Goal: Transaction & Acquisition: Purchase product/service

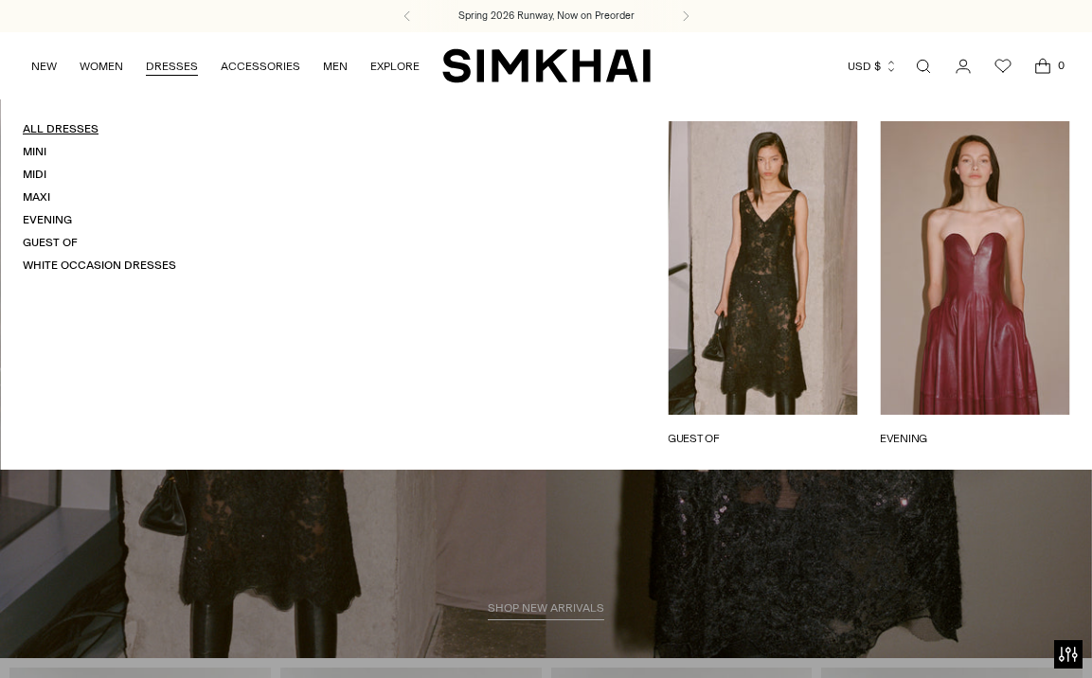
click at [59, 132] on link "All Dresses" at bounding box center [61, 128] width 76 height 13
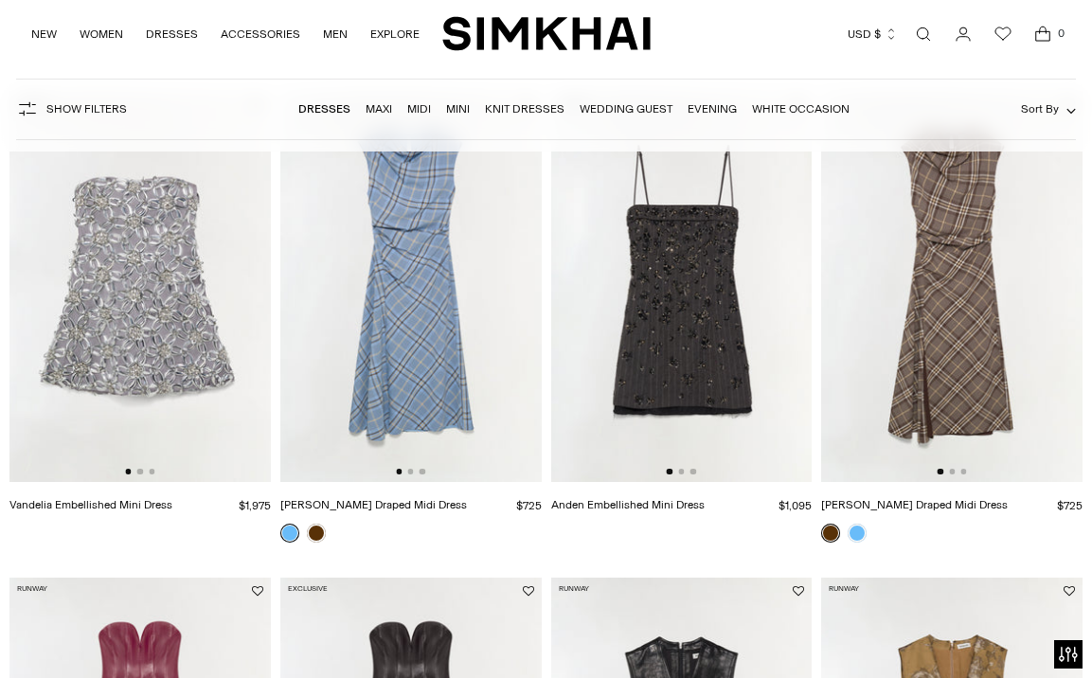
scroll to position [632, 0]
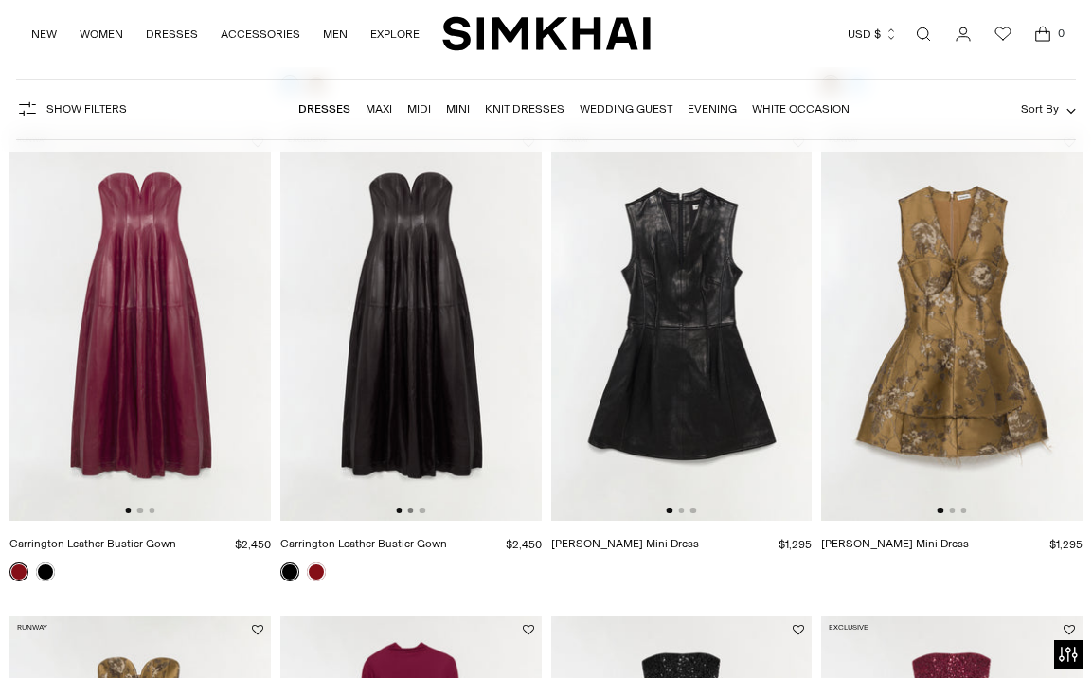
click at [409, 510] on button "Go to slide 2" at bounding box center [410, 511] width 6 height 6
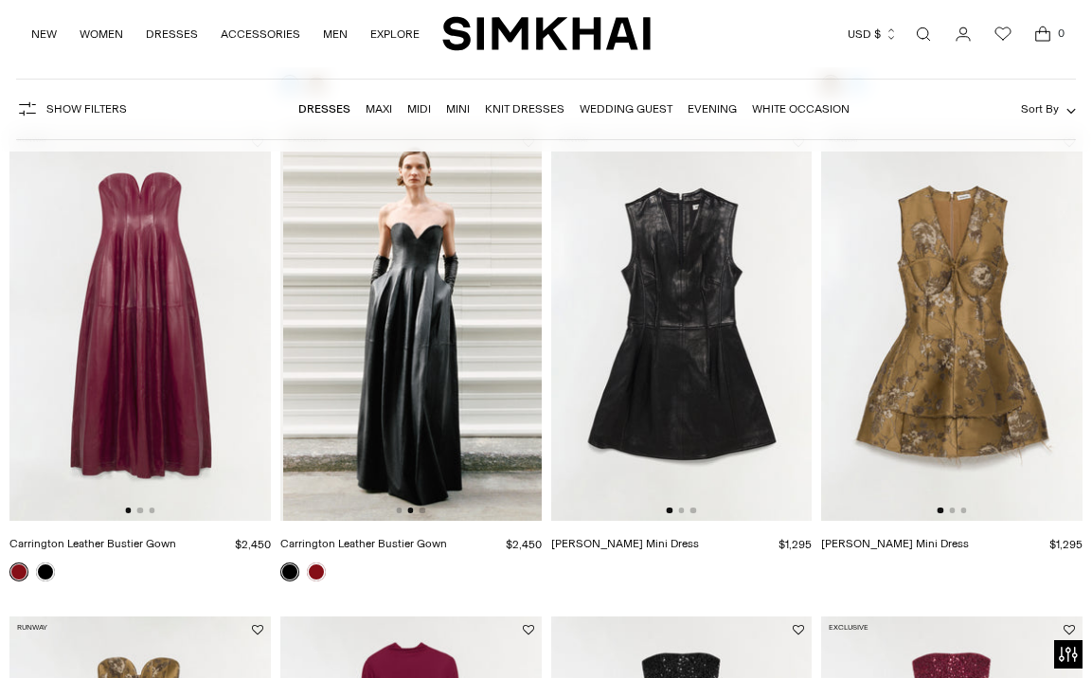
scroll to position [0, 261]
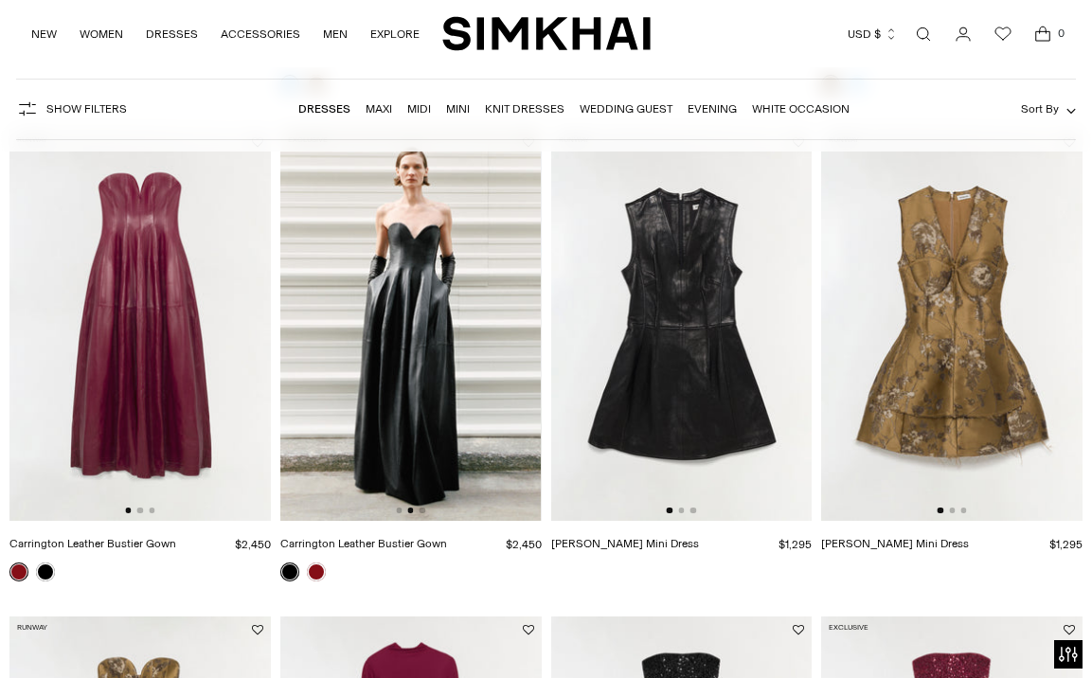
click at [421, 508] on div at bounding box center [410, 511] width 29 height 6
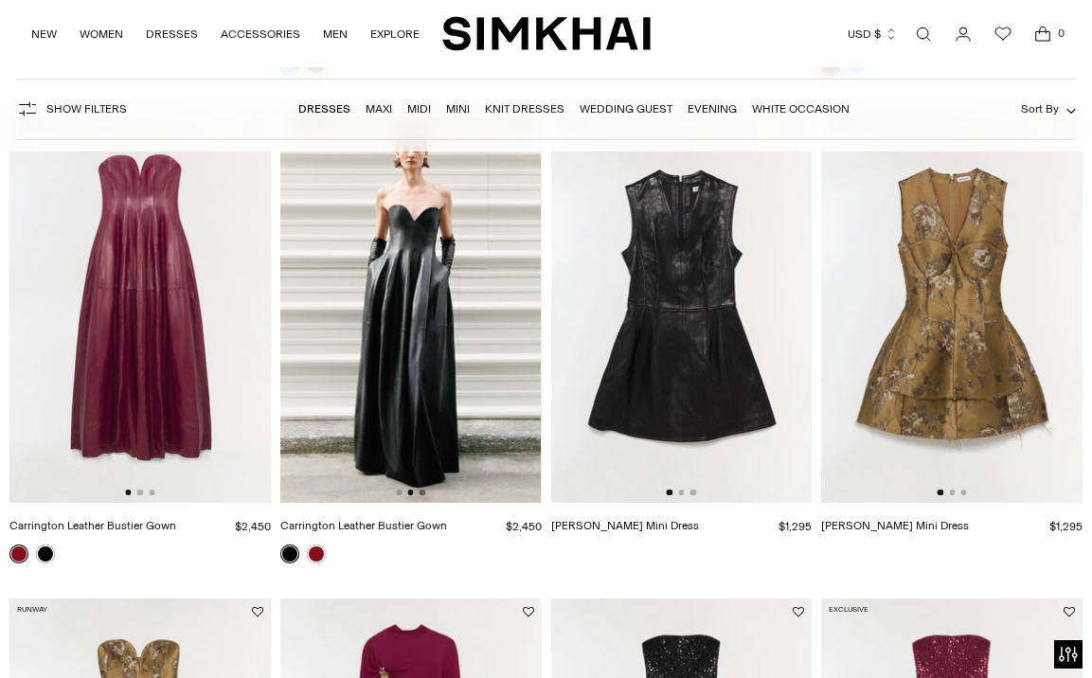
click at [422, 491] on button "Go to slide 3" at bounding box center [423, 493] width 6 height 6
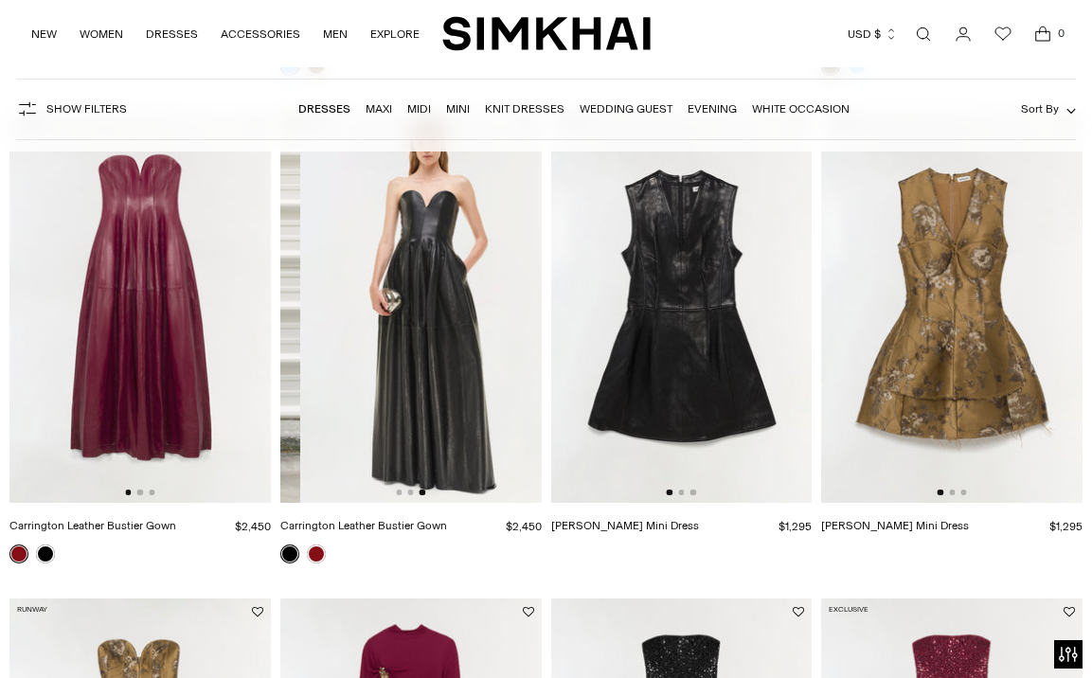
scroll to position [0, 522]
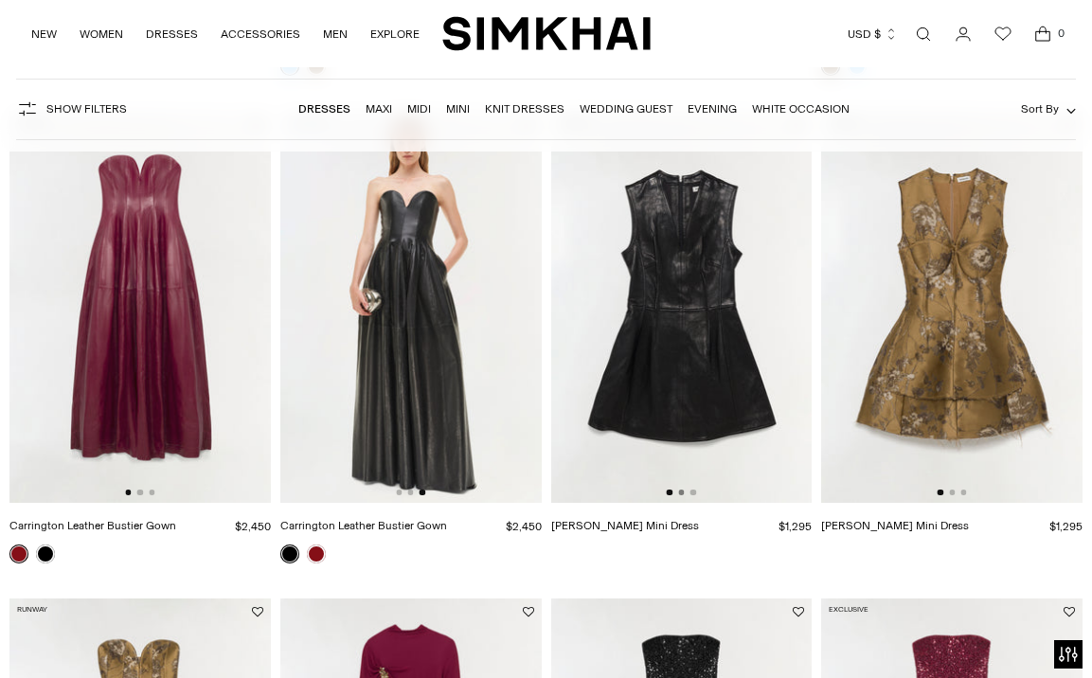
click at [680, 492] on button "Go to slide 2" at bounding box center [681, 493] width 6 height 6
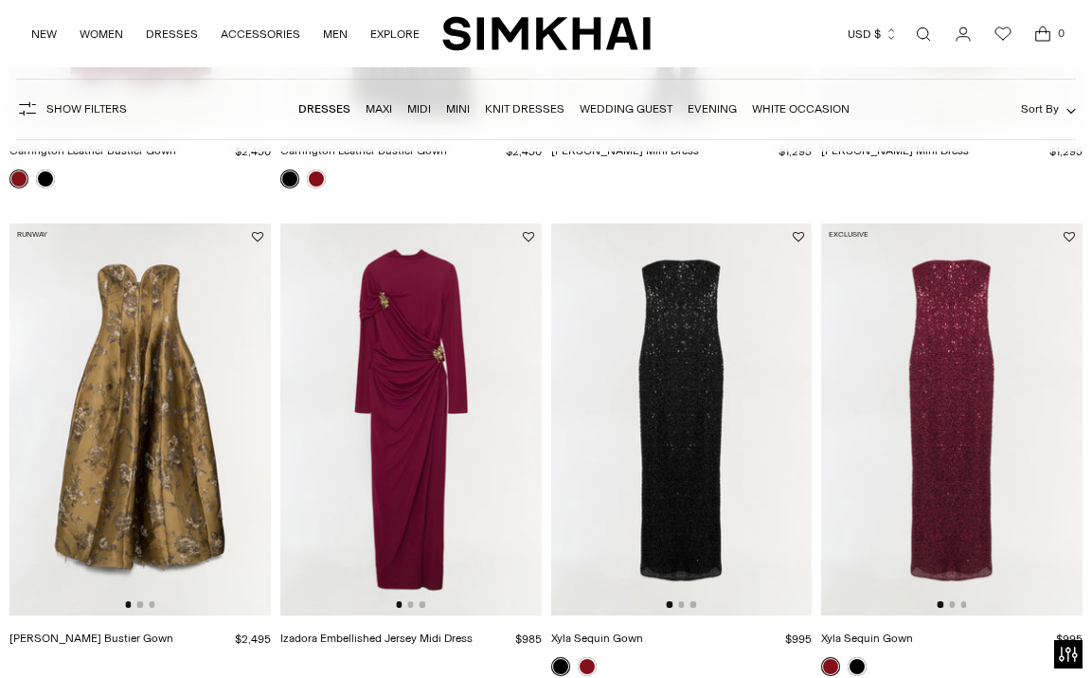
scroll to position [1122, 0]
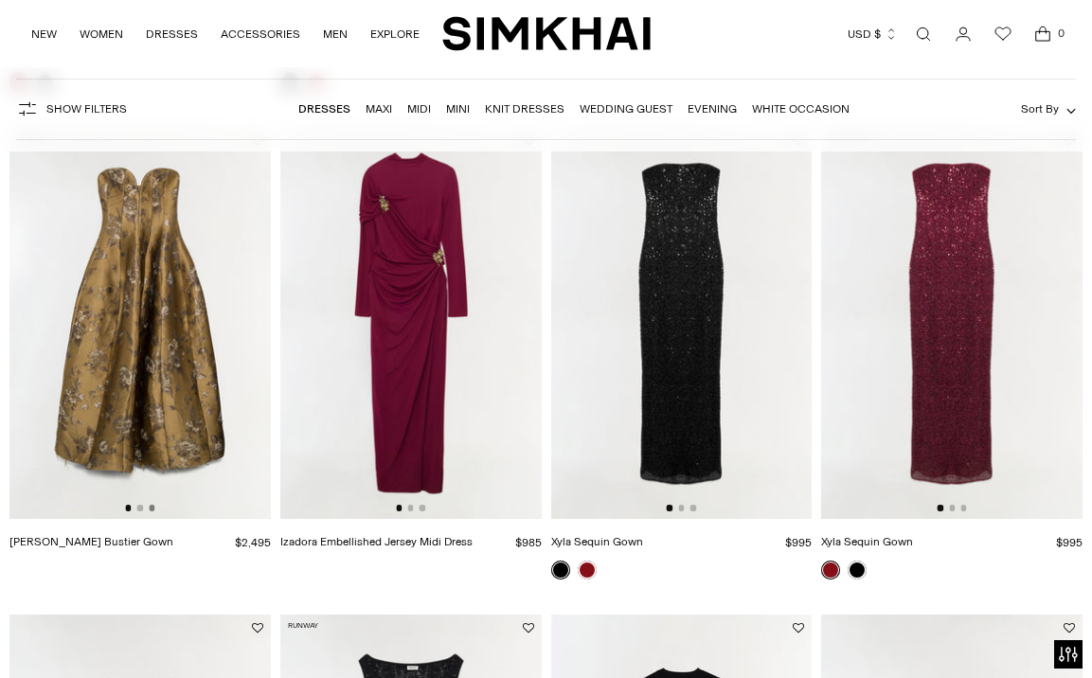
click at [153, 511] on button "Go to slide 3" at bounding box center [152, 508] width 6 height 6
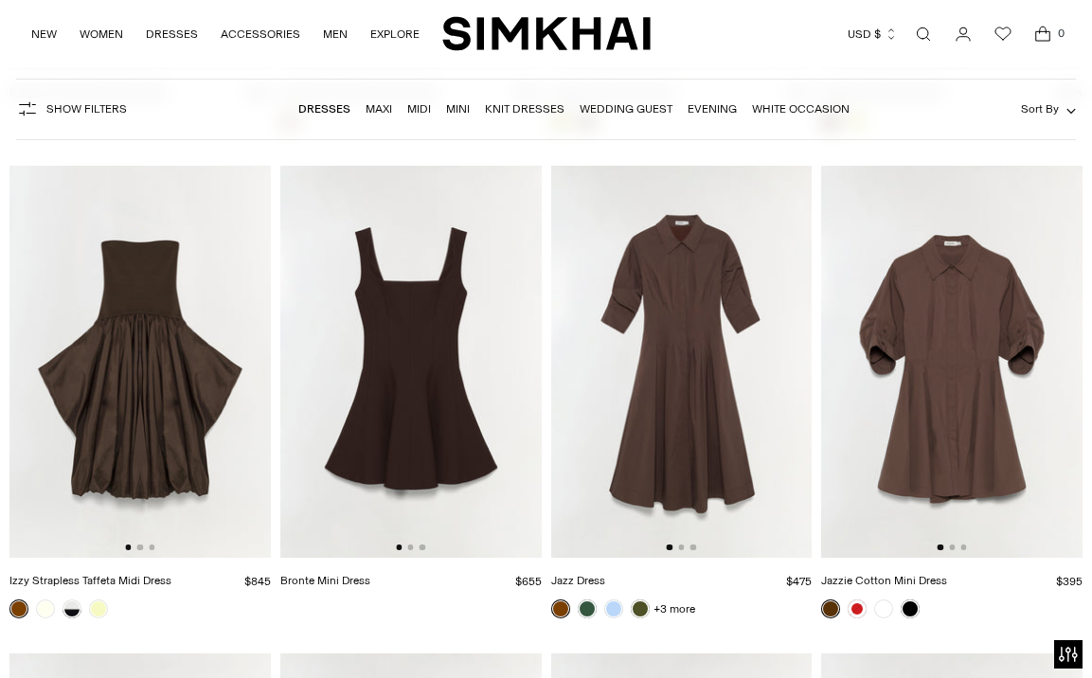
scroll to position [4071, 0]
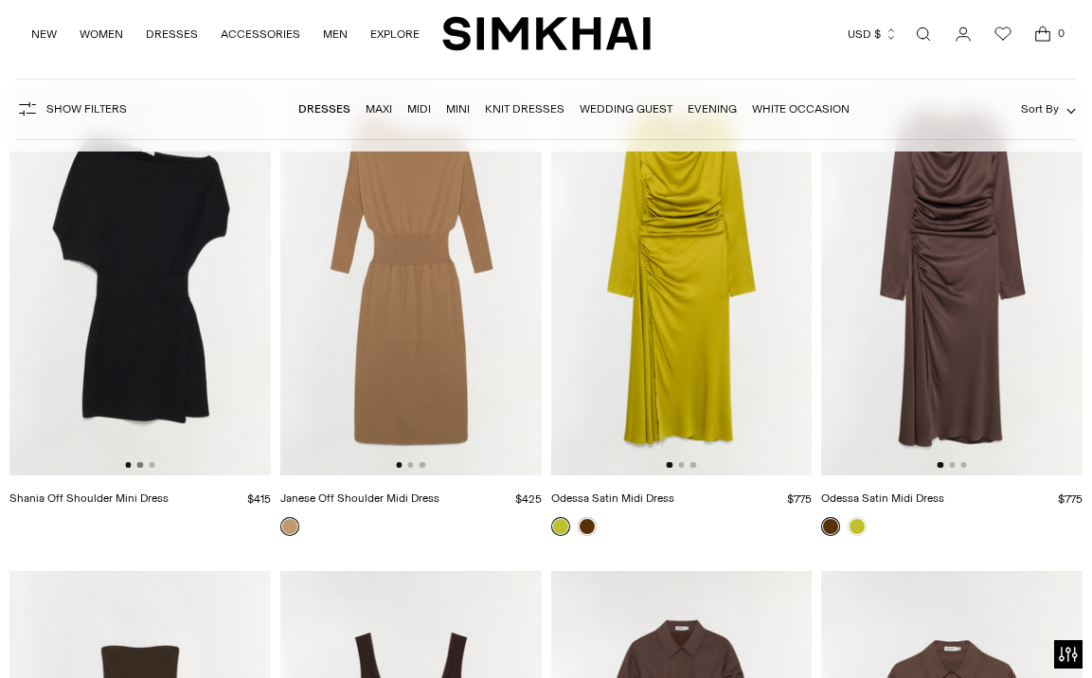
click at [142, 465] on button "Go to slide 2" at bounding box center [140, 465] width 6 height 6
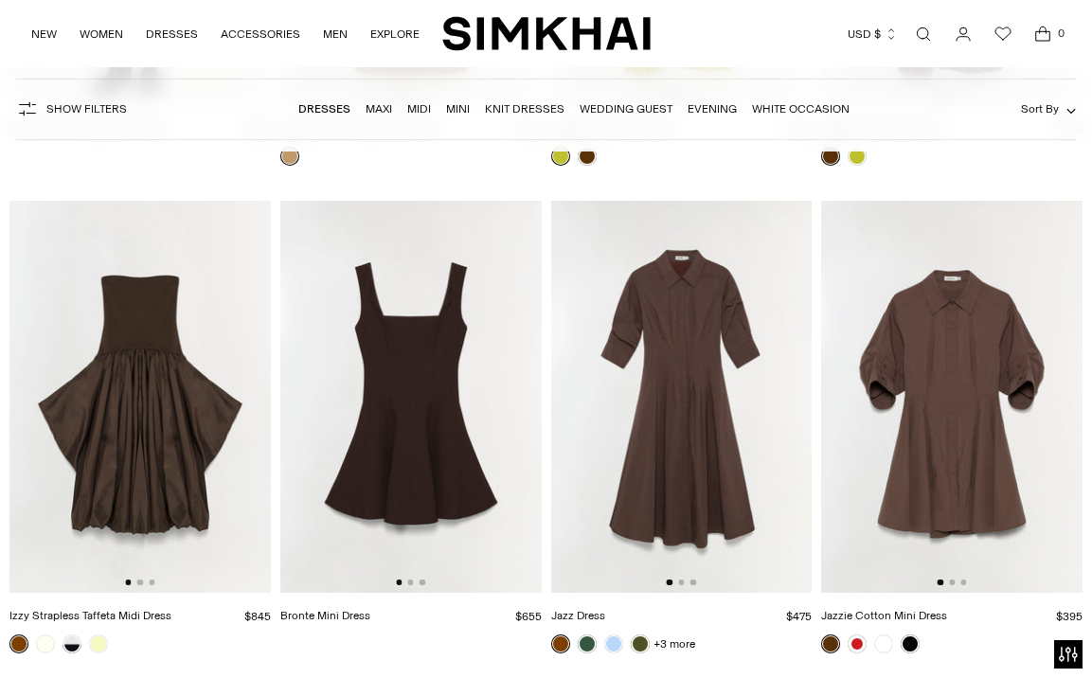
scroll to position [4484, 0]
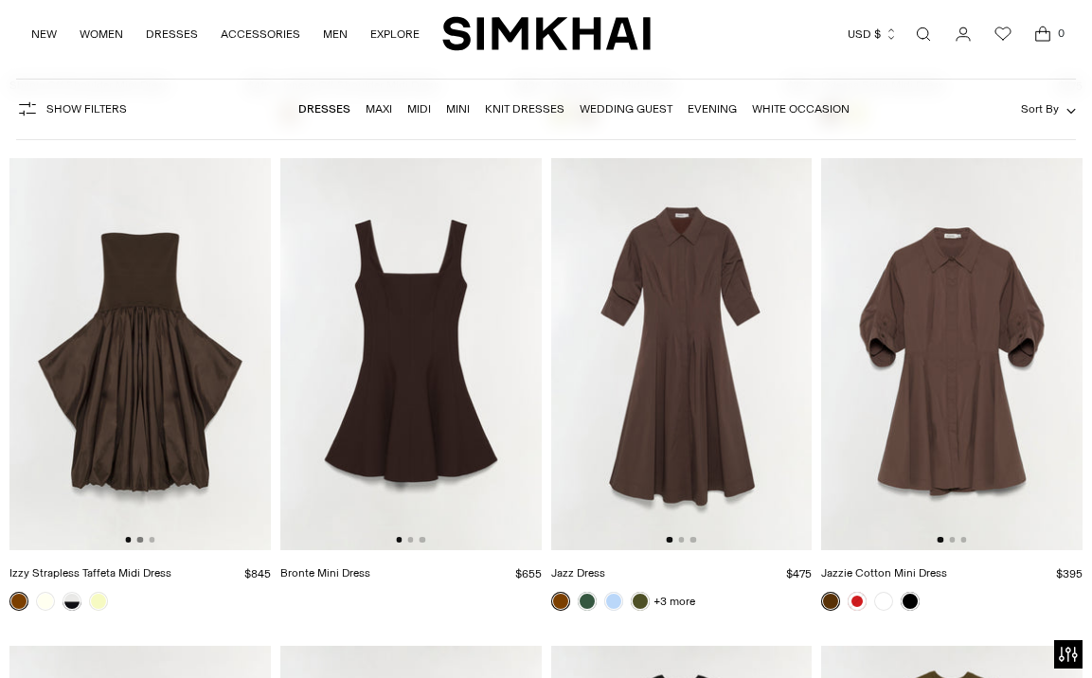
click at [140, 542] on button "Go to slide 2" at bounding box center [140, 540] width 6 height 6
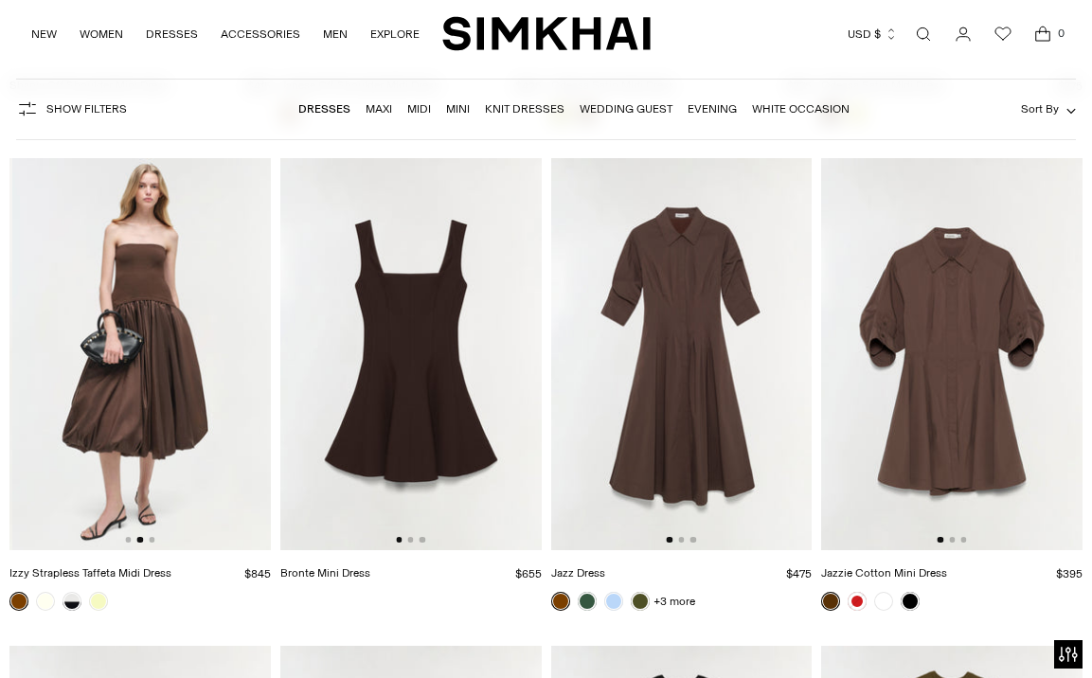
scroll to position [0, 261]
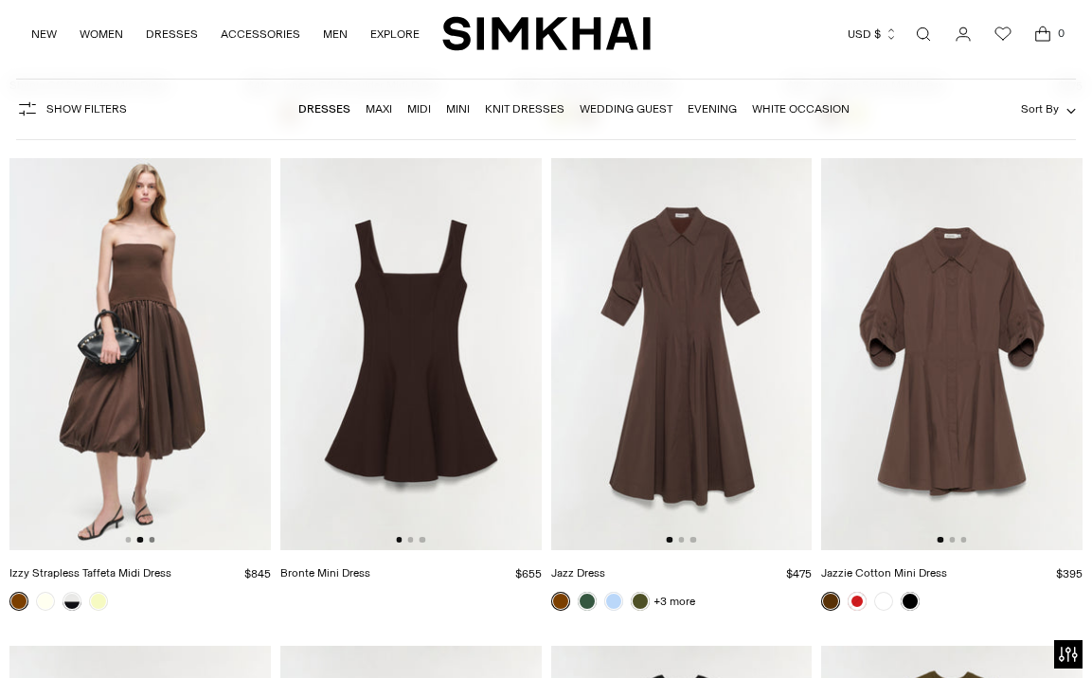
click at [153, 539] on button "Go to slide 3" at bounding box center [152, 540] width 6 height 6
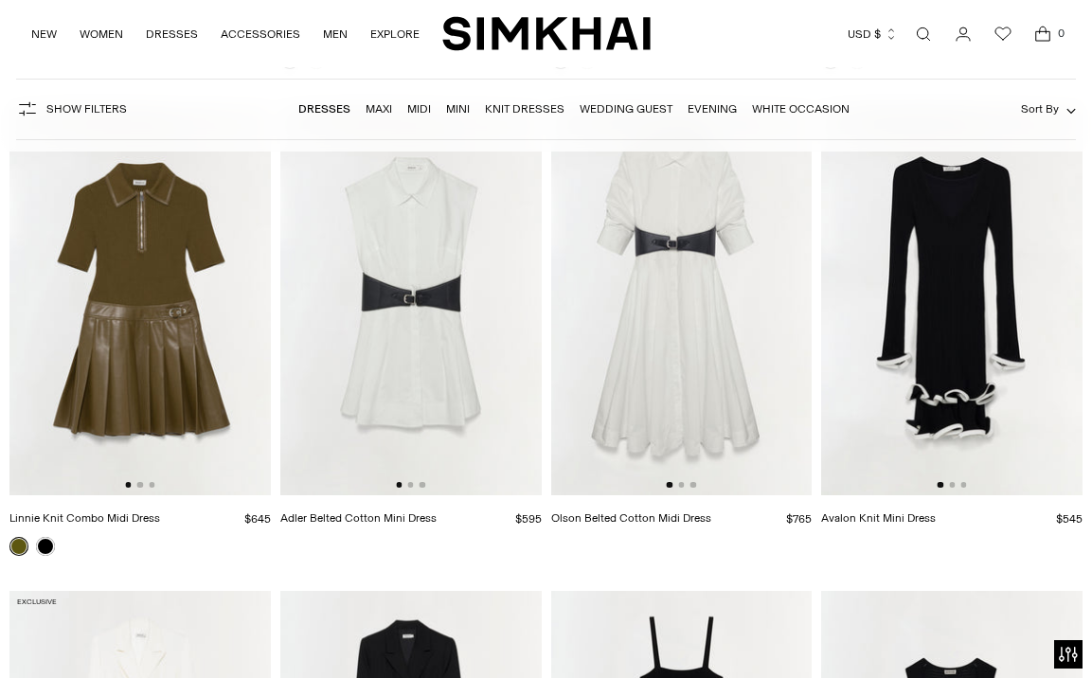
scroll to position [5514, 0]
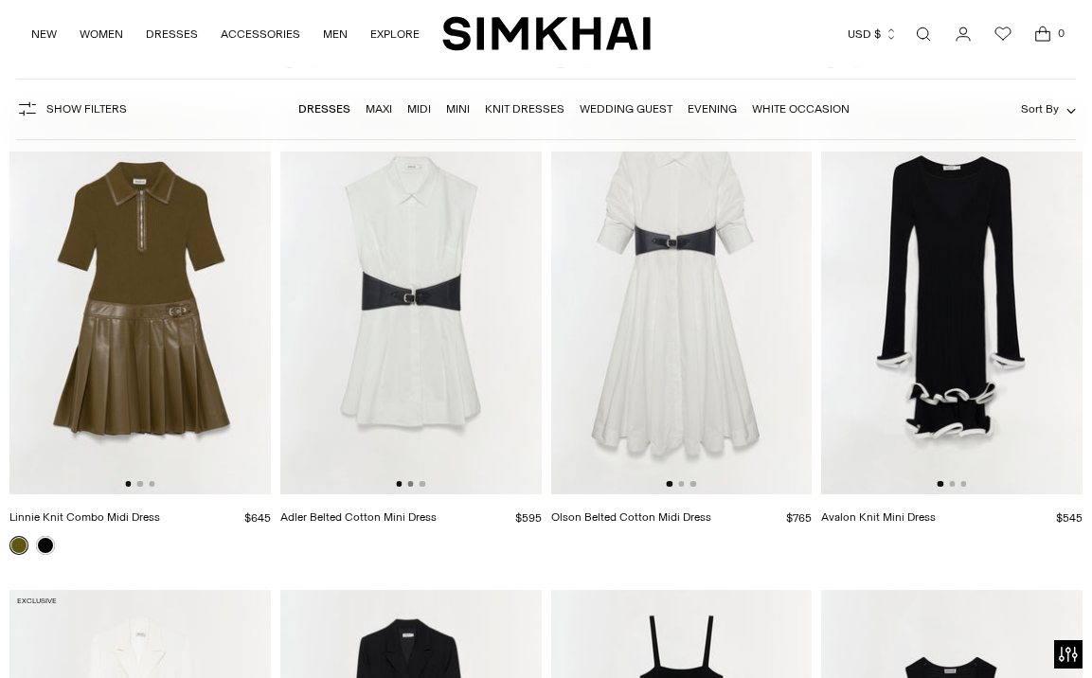
click at [410, 482] on button "Go to slide 2" at bounding box center [410, 484] width 6 height 6
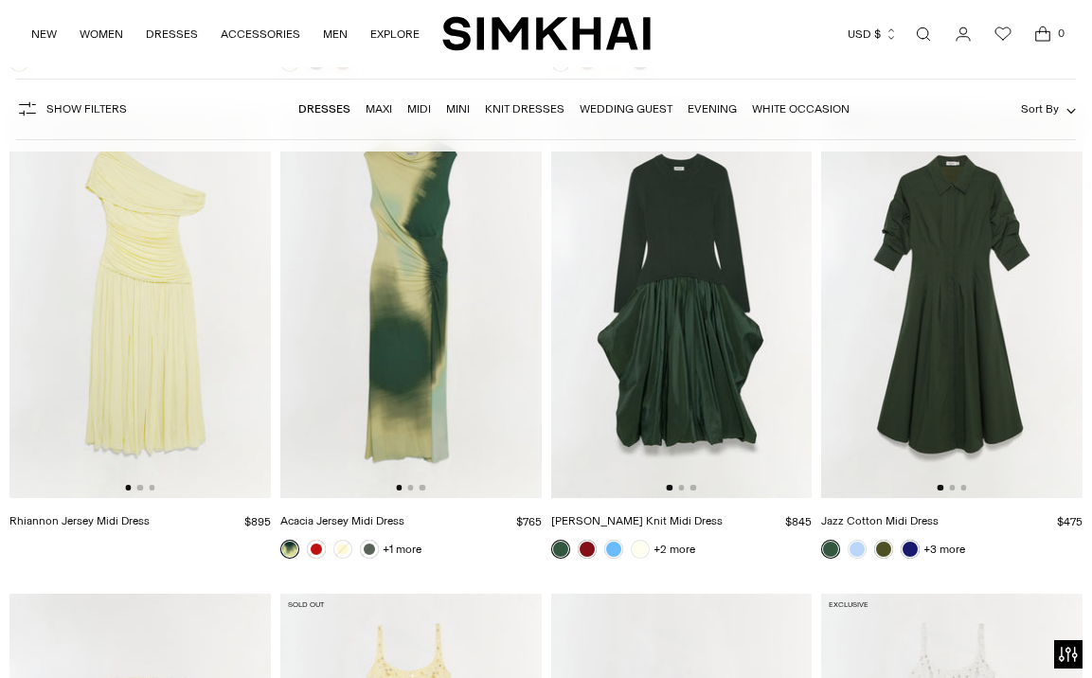
scroll to position [7945, 0]
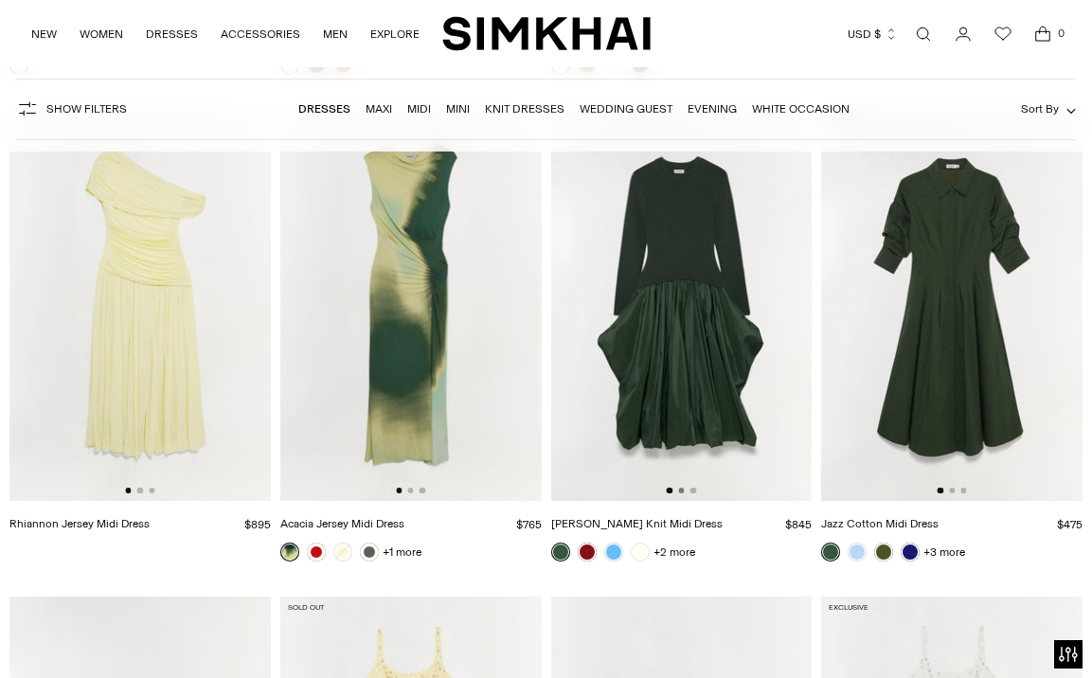
click at [682, 489] on button "Go to slide 2" at bounding box center [681, 491] width 6 height 6
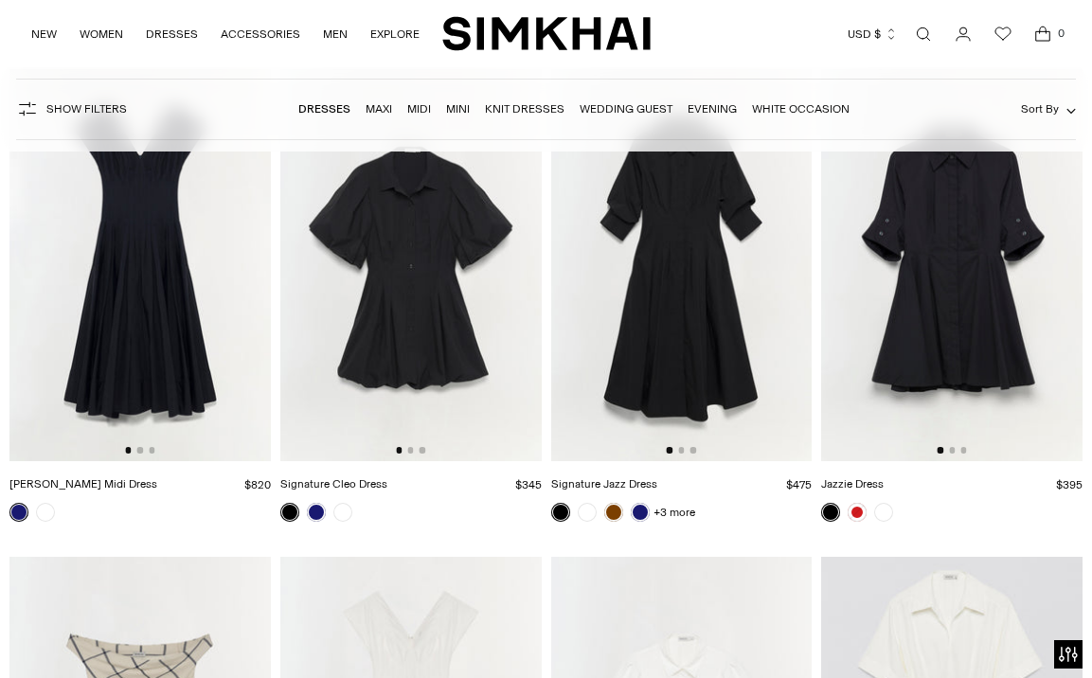
scroll to position [11416, 0]
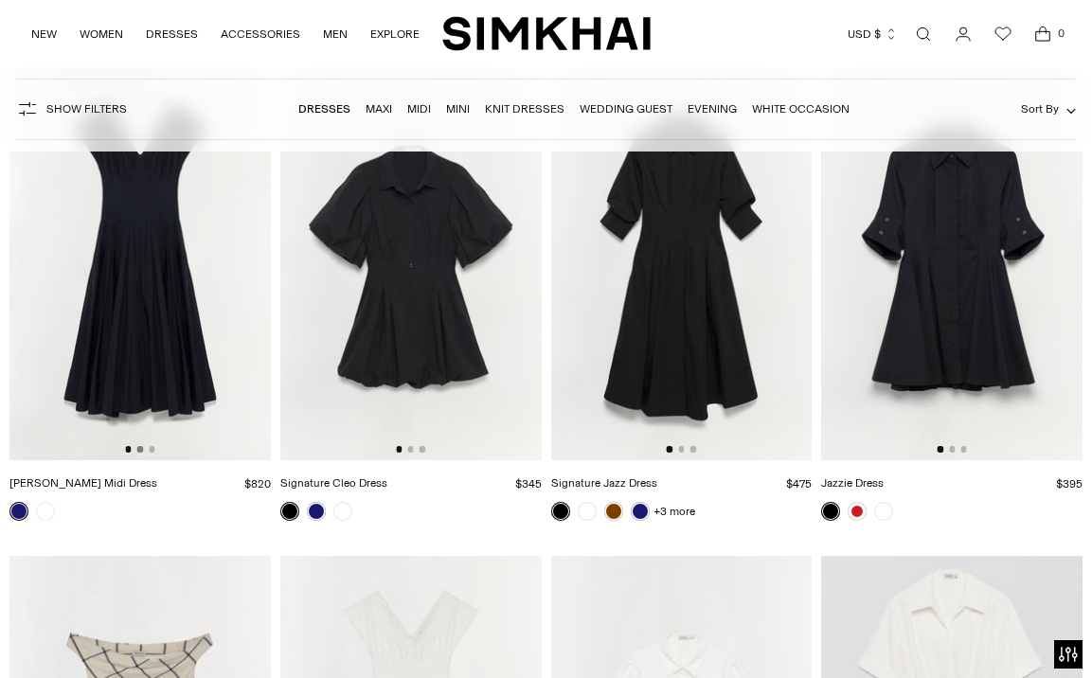
click at [140, 446] on button "Go to slide 2" at bounding box center [140, 449] width 6 height 6
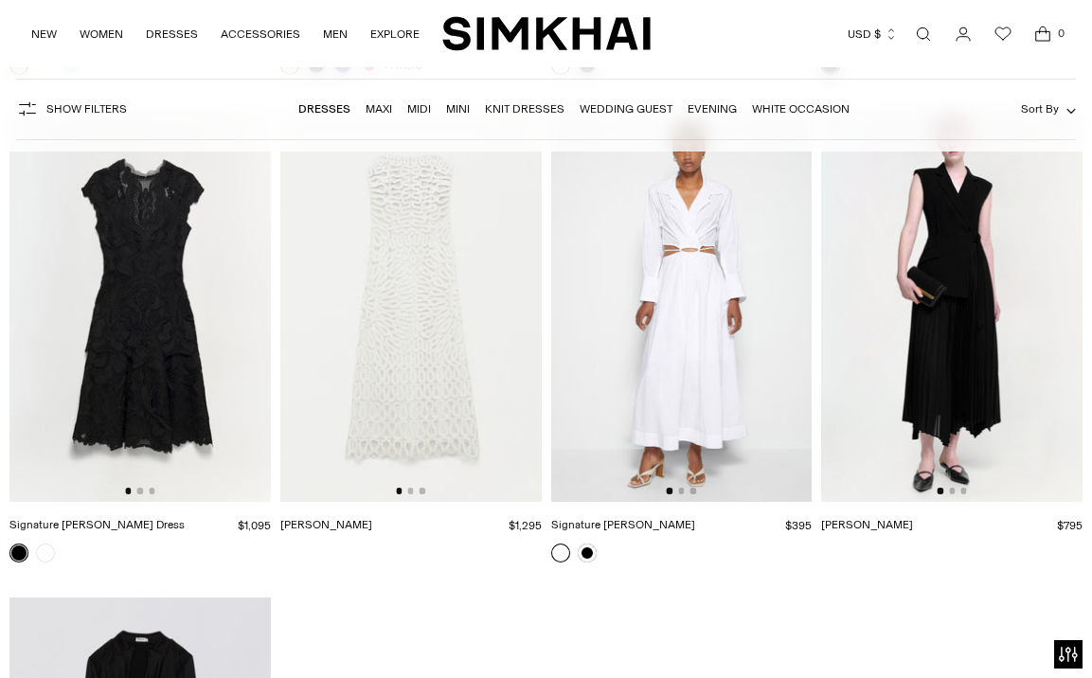
scroll to position [21113, 0]
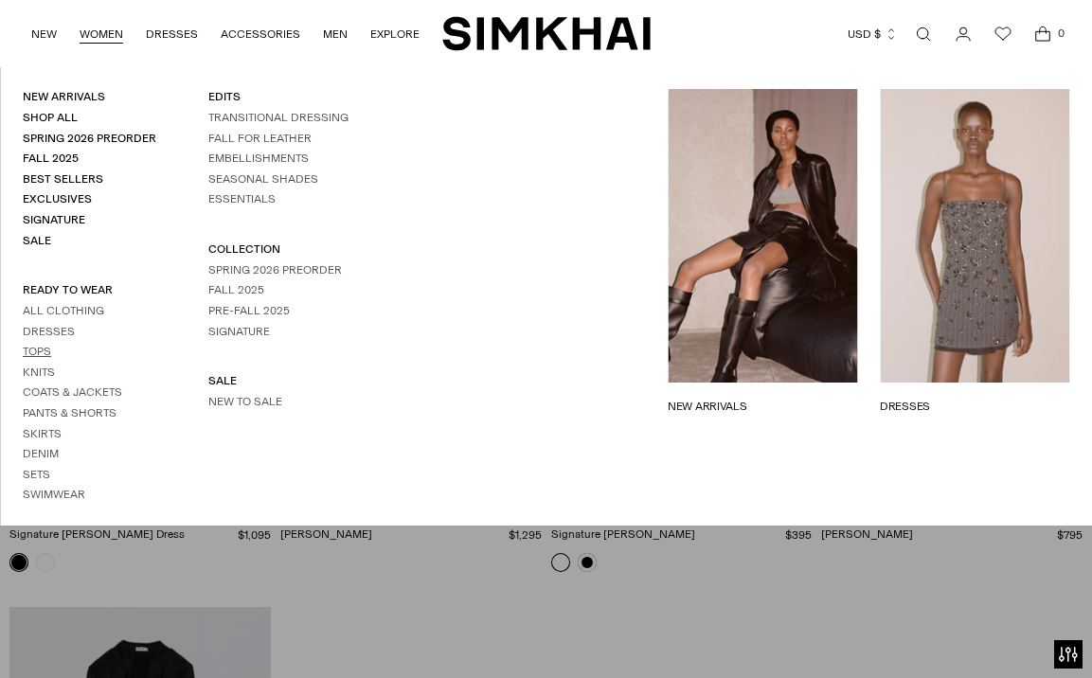
click at [41, 356] on link "Tops" at bounding box center [37, 351] width 28 height 13
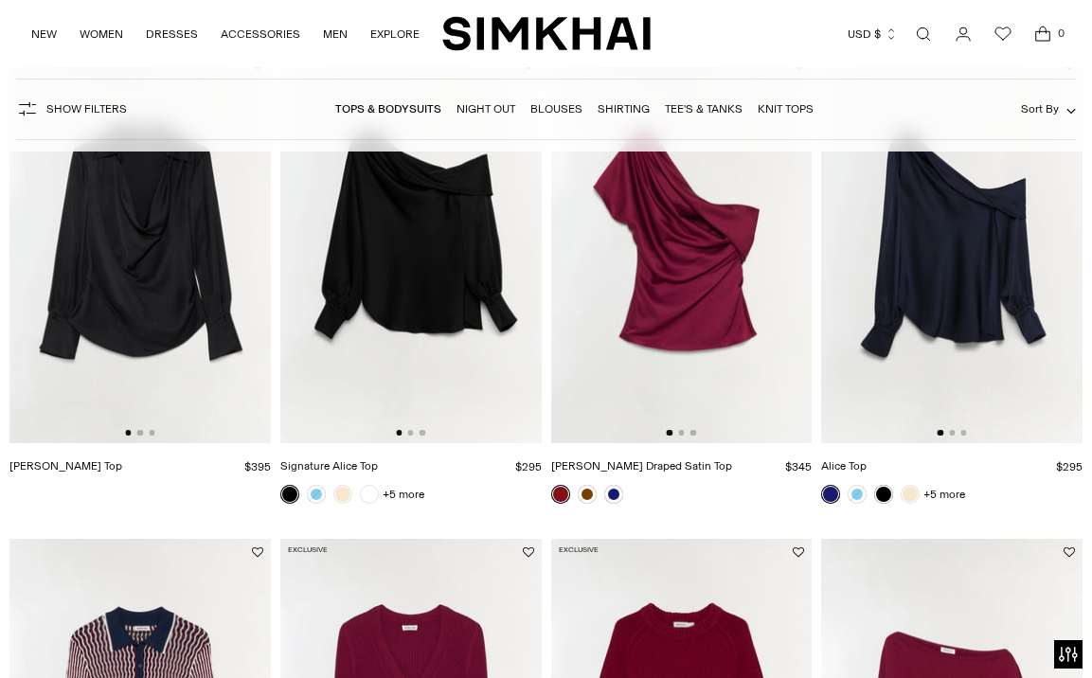
scroll to position [711, 0]
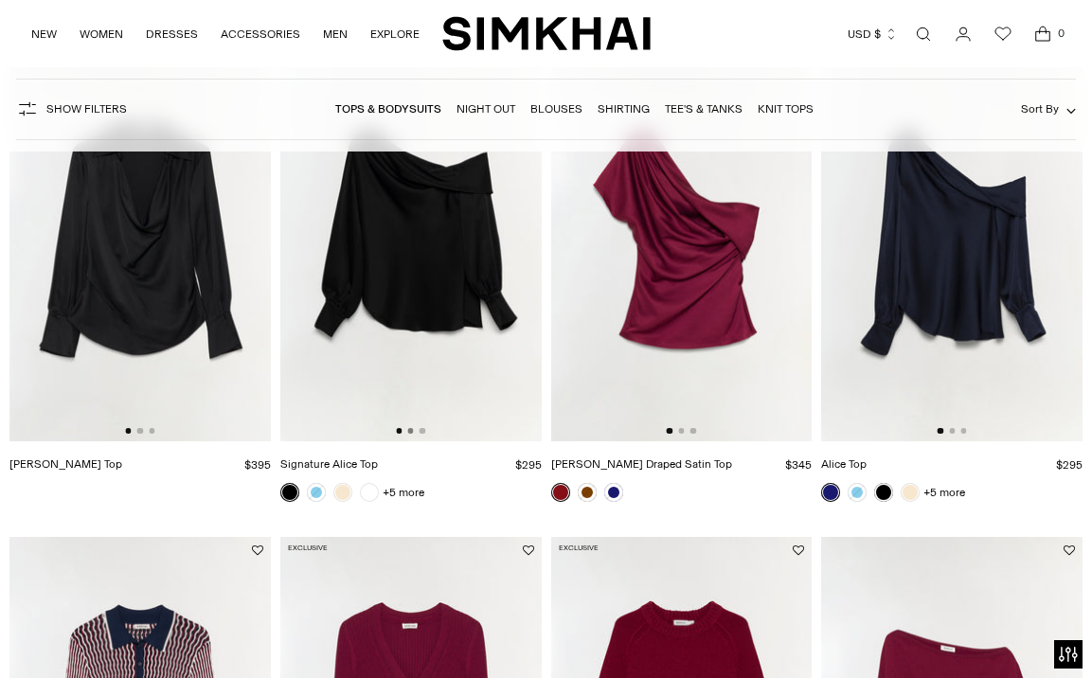
click at [411, 430] on button "Go to slide 2" at bounding box center [410, 431] width 6 height 6
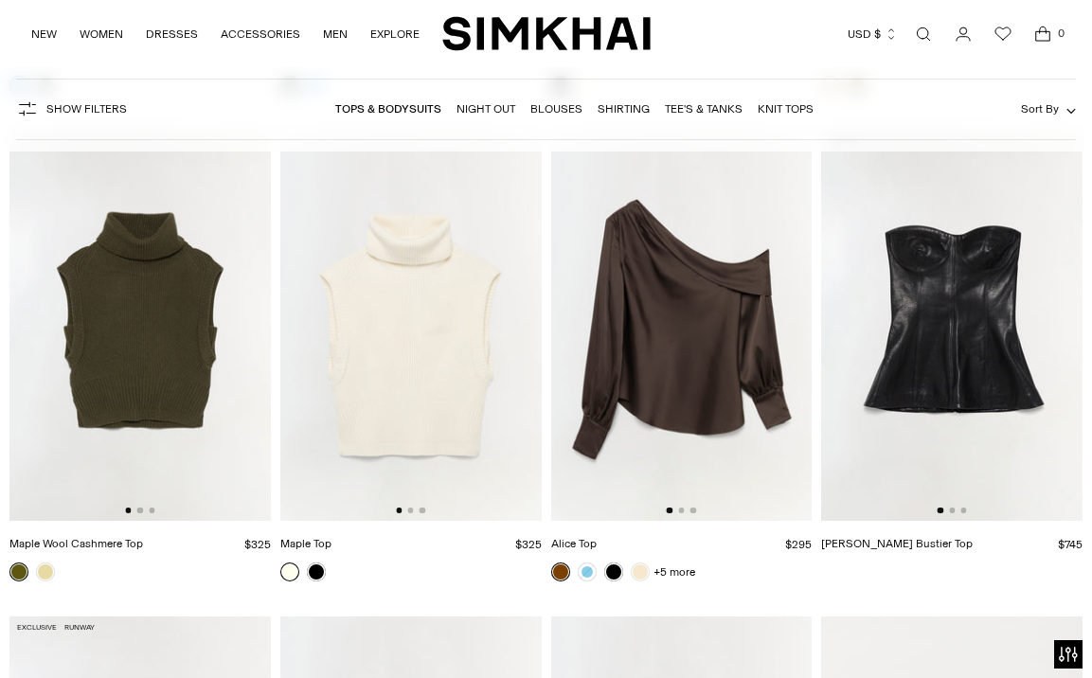
scroll to position [3070, 0]
click at [957, 508] on div at bounding box center [952, 510] width 29 height 6
click at [962, 506] on img at bounding box center [951, 325] width 261 height 392
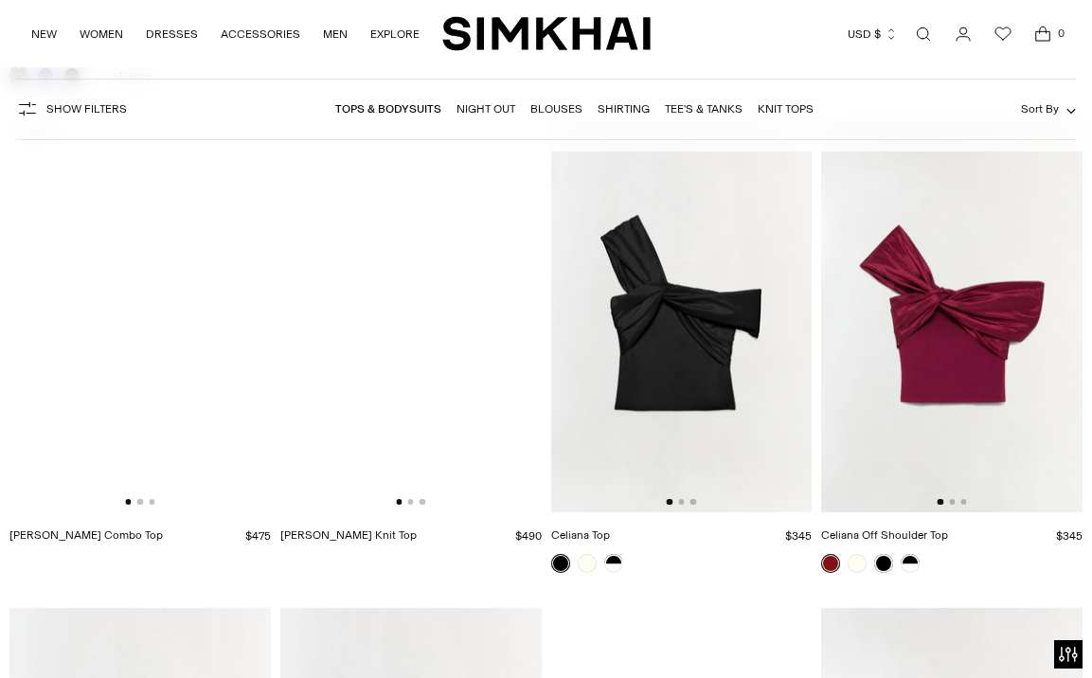
scroll to position [5995, 0]
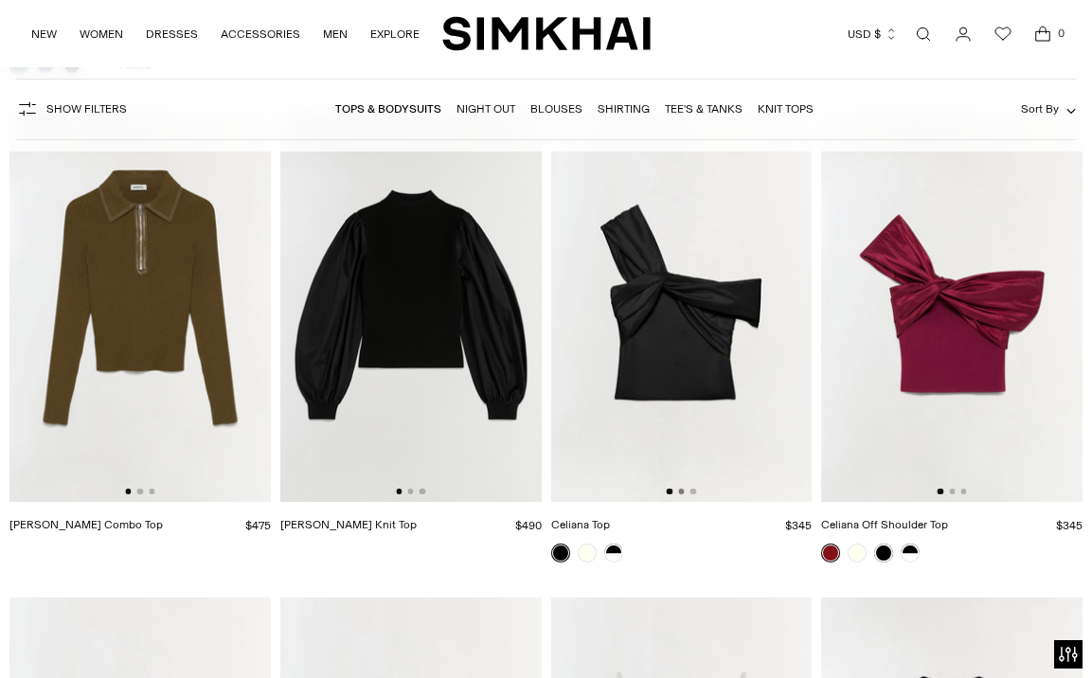
click at [683, 493] on button "Go to slide 2" at bounding box center [681, 492] width 6 height 6
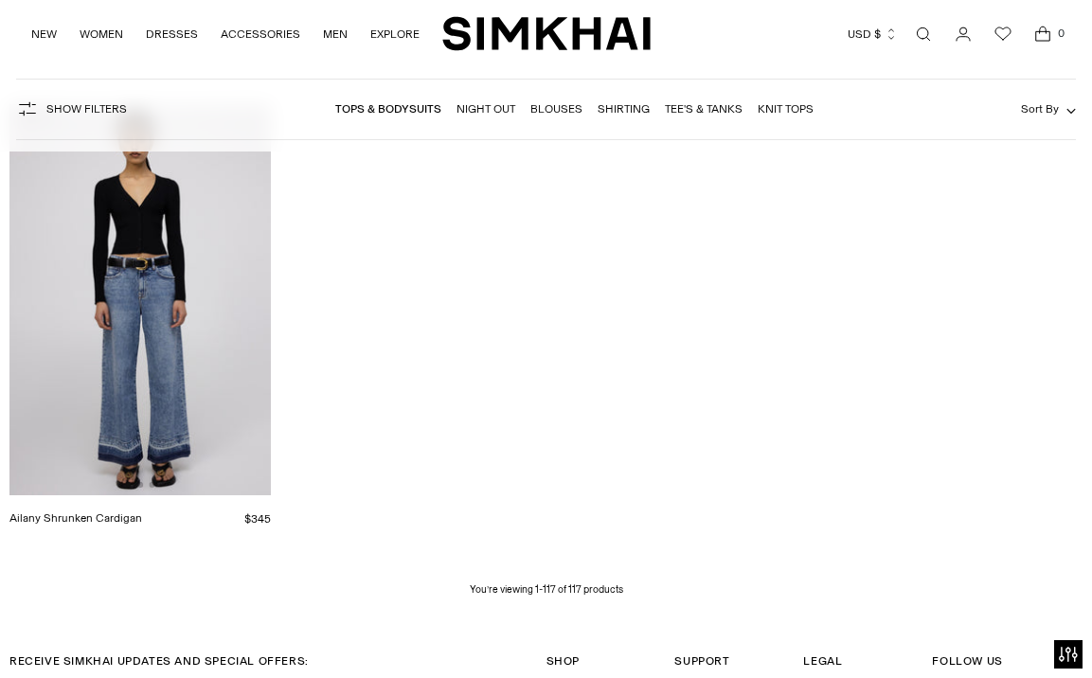
scroll to position [13829, 0]
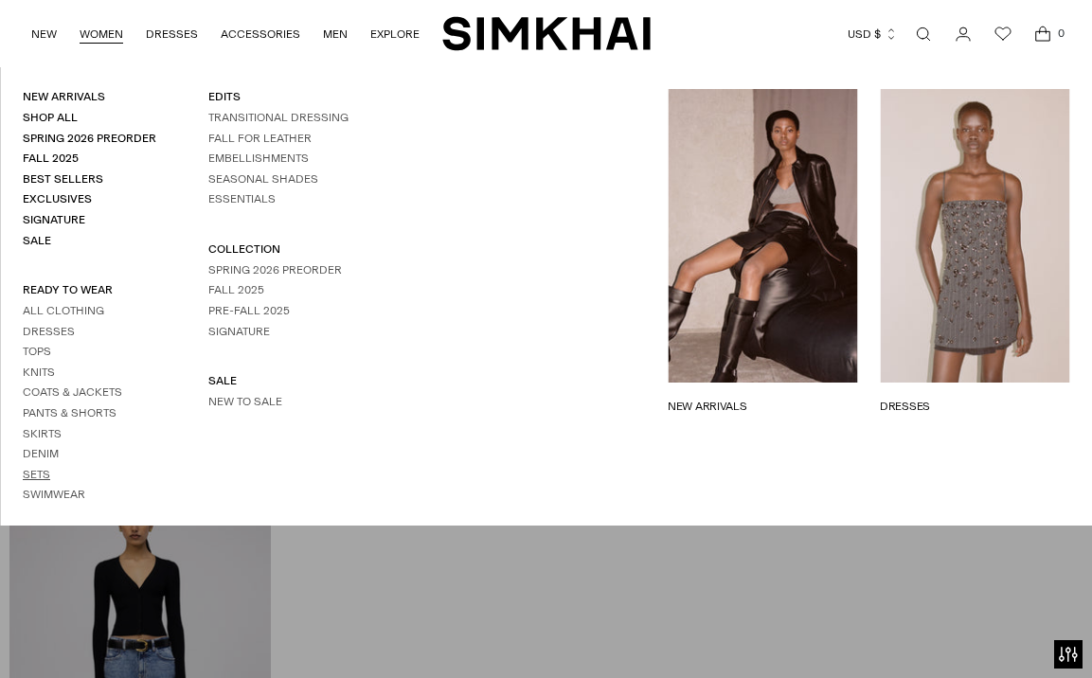
click at [39, 475] on link "Sets" at bounding box center [36, 474] width 27 height 13
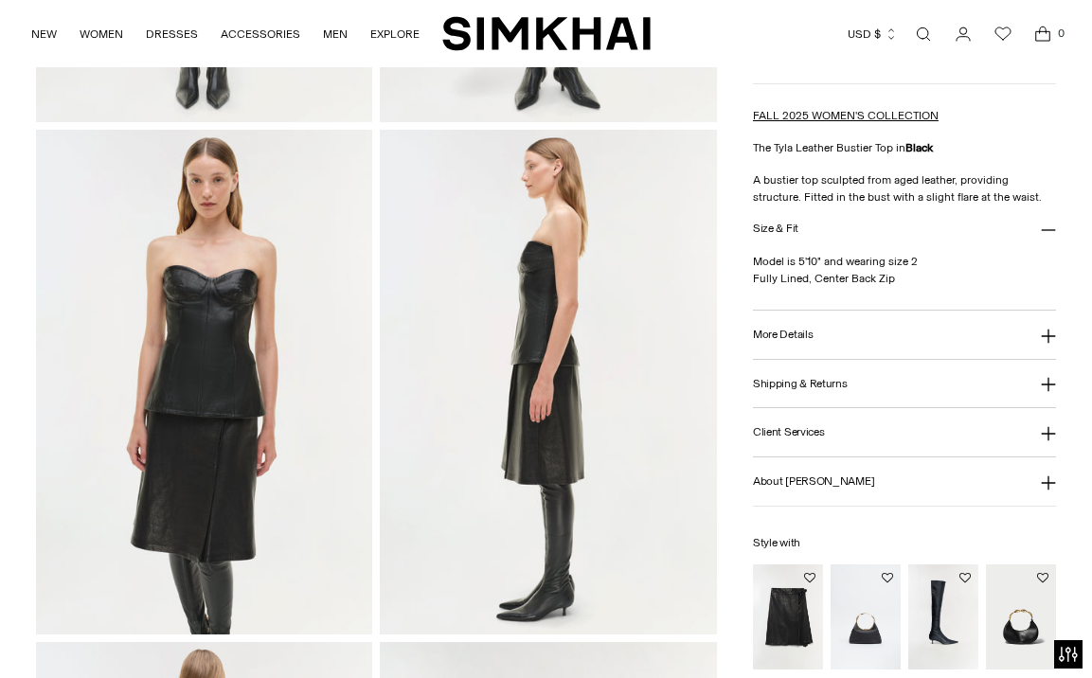
scroll to position [637, 0]
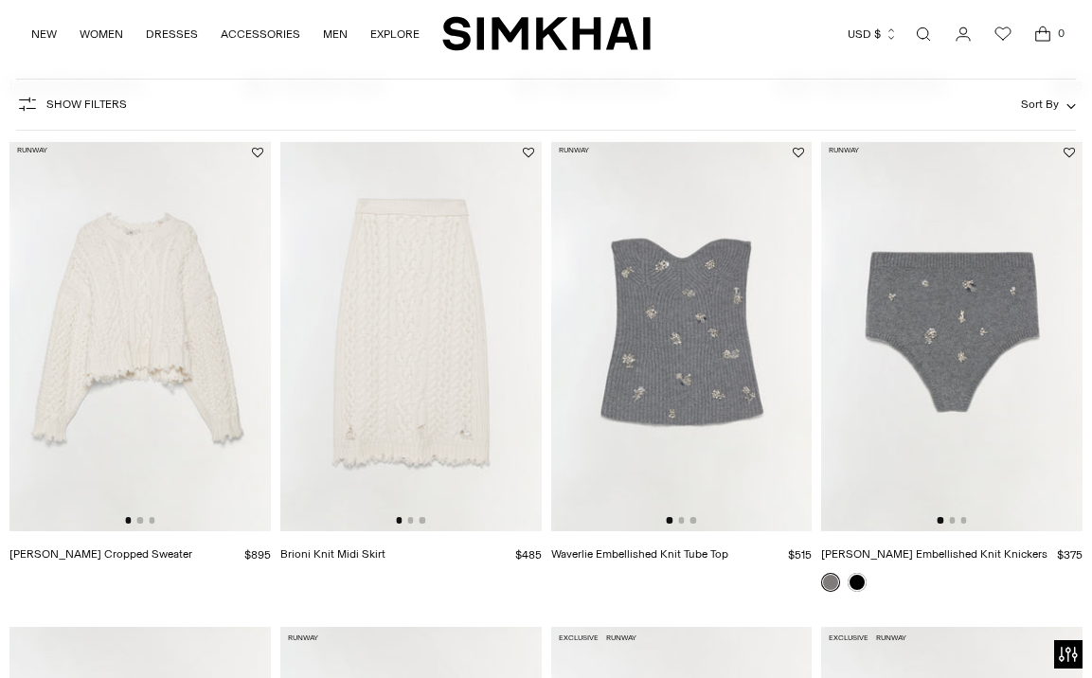
scroll to position [2529, 0]
